Goal: Information Seeking & Learning: Find specific fact

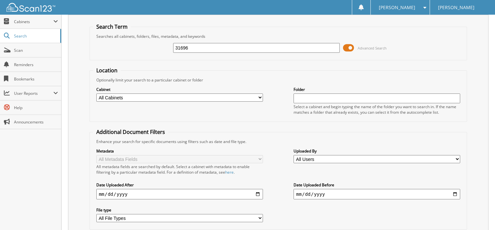
scroll to position [60, 0]
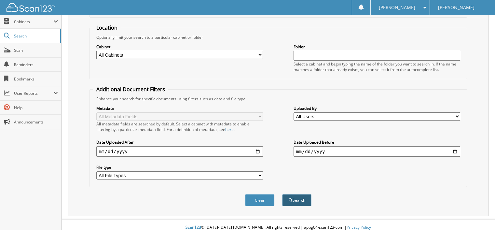
type input "31696"
click at [291, 198] on span "submit" at bounding box center [290, 200] width 4 height 4
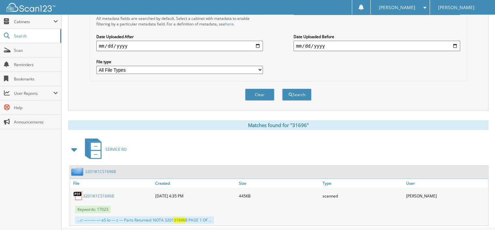
scroll to position [173, 0]
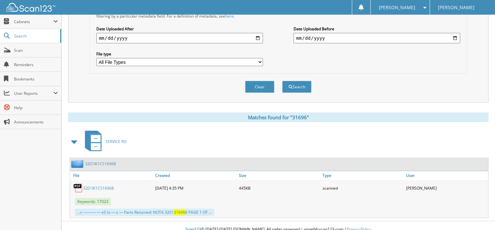
click at [101, 185] on link "3201IK1CS16968" at bounding box center [98, 188] width 31 height 6
click at [263, 81] on button "Clear" at bounding box center [259, 87] width 29 height 12
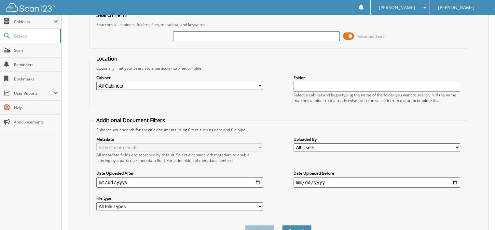
scroll to position [0, 0]
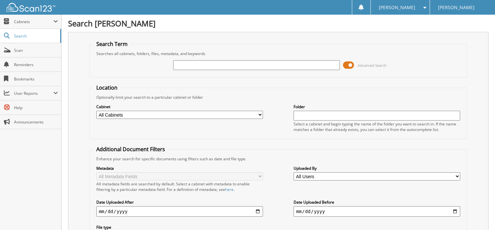
click at [178, 63] on input "text" at bounding box center [256, 65] width 167 height 10
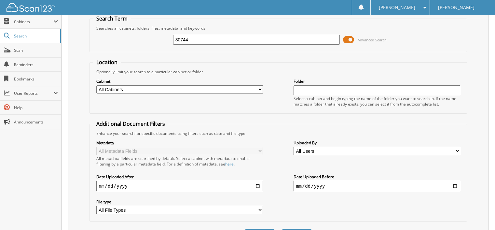
scroll to position [60, 0]
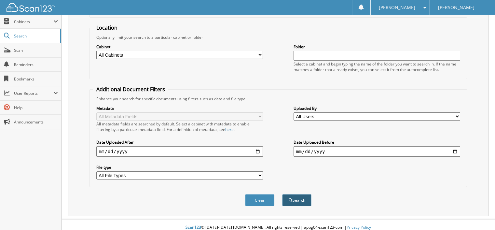
type input "30744"
click at [295, 194] on button "Search" at bounding box center [296, 200] width 29 height 12
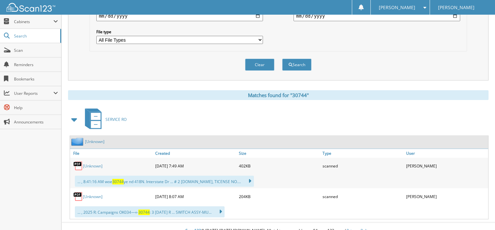
scroll to position [197, 0]
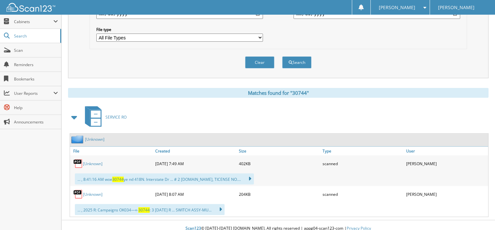
click at [91, 191] on link "[Unknown]" at bounding box center [93, 194] width 20 height 6
click at [88, 161] on link "[Unknown]" at bounding box center [93, 164] width 20 height 6
click at [261, 56] on button "Clear" at bounding box center [259, 62] width 29 height 12
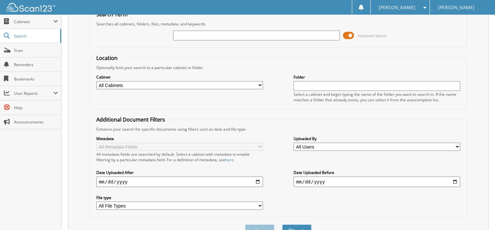
scroll to position [0, 0]
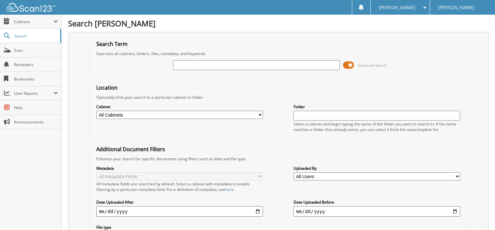
click at [181, 65] on input "text" at bounding box center [256, 65] width 167 height 10
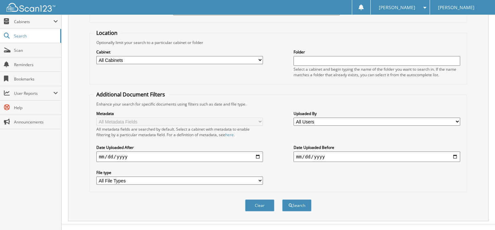
scroll to position [60, 0]
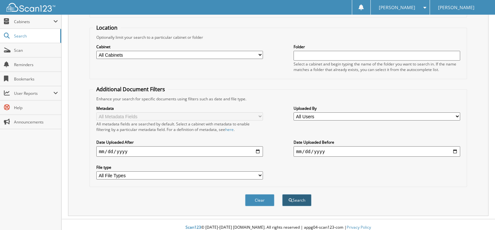
type input "31812"
click at [291, 197] on button "Search" at bounding box center [296, 200] width 29 height 12
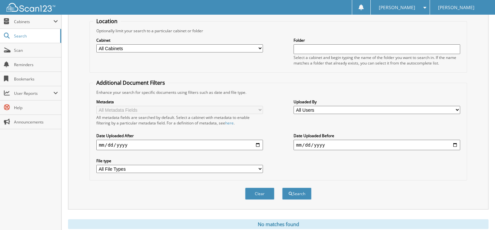
scroll to position [83, 0]
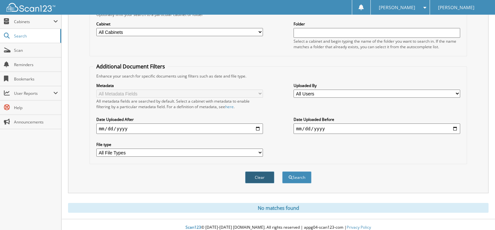
click at [264, 171] on button "Clear" at bounding box center [259, 177] width 29 height 12
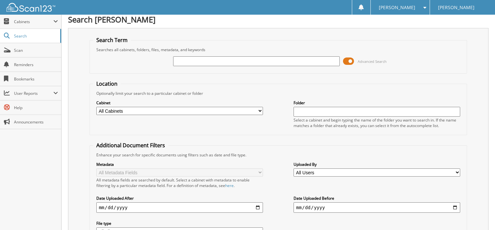
scroll to position [0, 0]
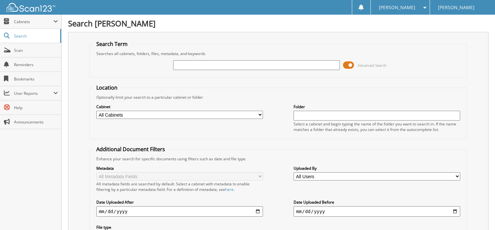
click at [181, 64] on input "text" at bounding box center [256, 65] width 167 height 10
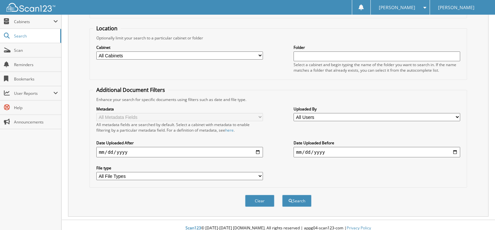
scroll to position [60, 0]
type input "31706"
click at [295, 194] on button "Search" at bounding box center [296, 200] width 29 height 12
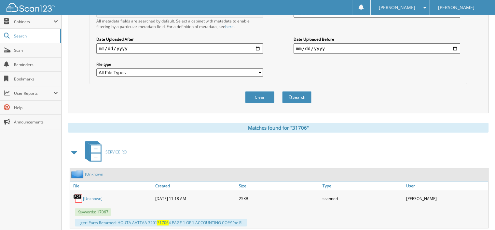
scroll to position [173, 0]
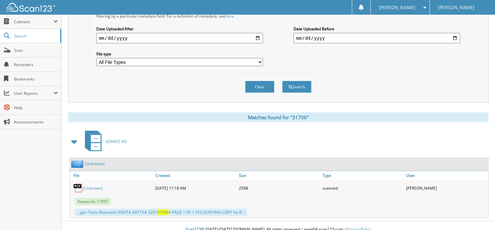
click at [90, 185] on link "[Unknown]" at bounding box center [93, 188] width 20 height 6
click at [264, 82] on button "Clear" at bounding box center [259, 87] width 29 height 12
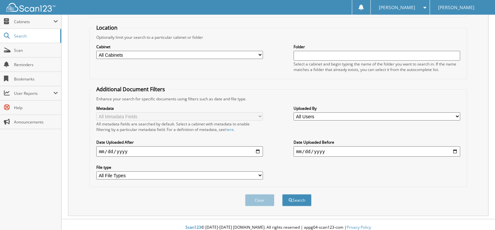
scroll to position [27, 0]
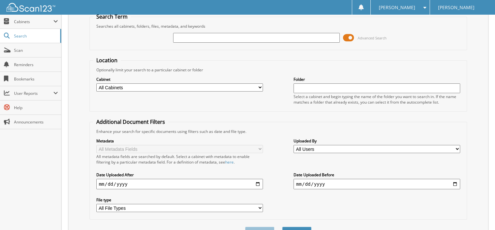
click at [178, 36] on input "text" at bounding box center [256, 38] width 167 height 10
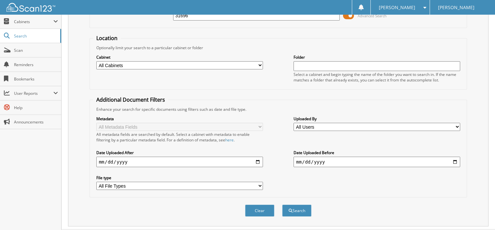
scroll to position [60, 0]
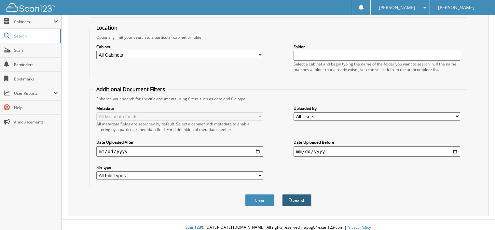
type input "31696"
click at [300, 194] on button "Search" at bounding box center [296, 200] width 29 height 12
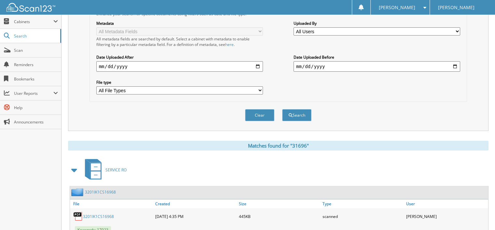
scroll to position [163, 0]
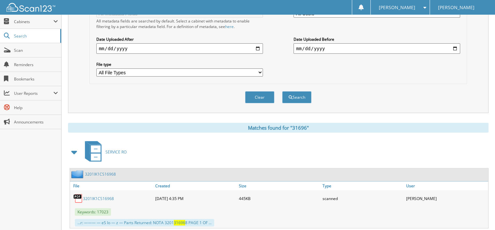
click at [98, 195] on link "3201IK1CS16968" at bounding box center [98, 198] width 31 height 6
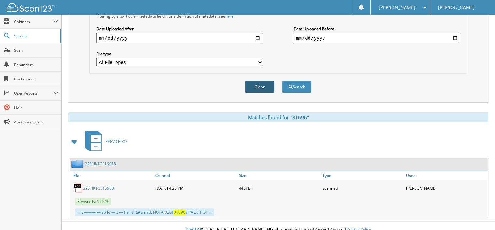
click at [259, 81] on button "Clear" at bounding box center [259, 87] width 29 height 12
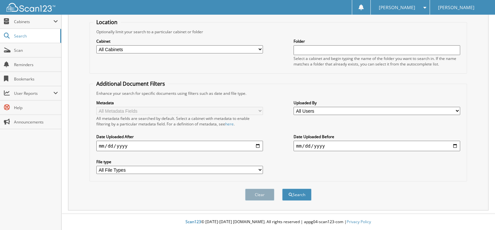
scroll to position [60, 0]
